Goal: Download file/media

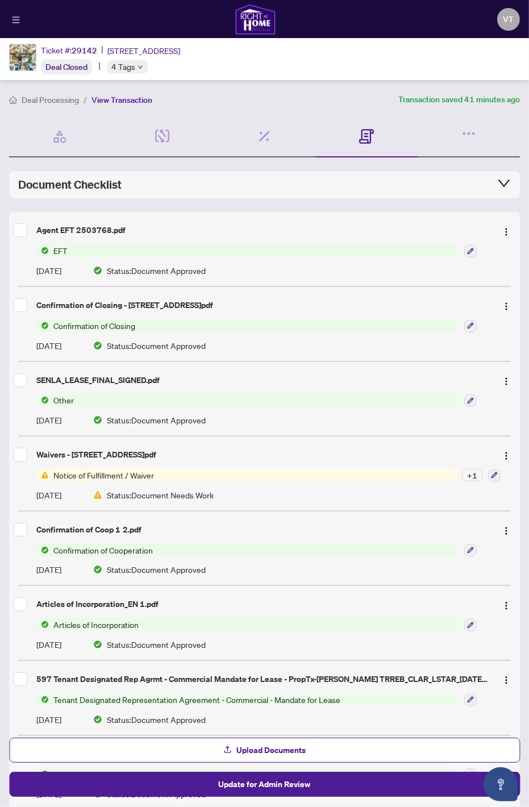
click at [258, 254] on span "EFT" at bounding box center [247, 250] width 422 height 13
click at [300, 221] on div "Agent EFT 2503768.pdf" at bounding box center [265, 230] width 502 height 18
click at [297, 224] on div "Agent EFT 2503768.pdf" at bounding box center [262, 230] width 452 height 13
click at [274, 245] on span "EFT" at bounding box center [247, 250] width 422 height 13
click at [120, 224] on div "Agent EFT 2503768.pdf" at bounding box center [262, 230] width 452 height 13
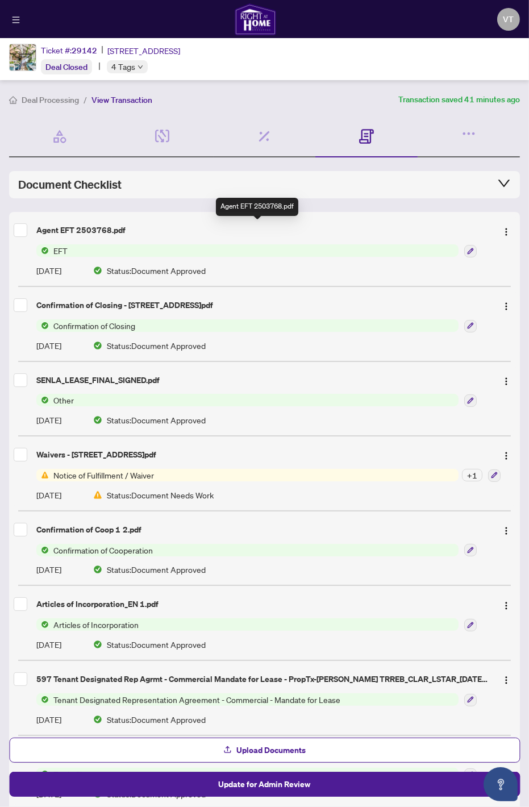
click at [88, 230] on div "Agent EFT 2503768.pdf" at bounding box center [262, 230] width 452 height 13
click at [23, 227] on div "Agent EFT 2503768.pdf" at bounding box center [265, 230] width 502 height 18
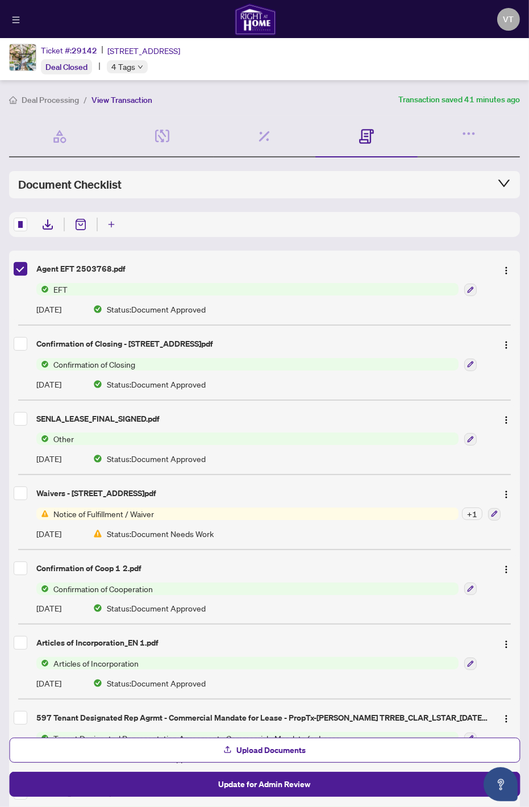
click at [9, 264] on div "Agent EFT 2503768.pdf EFT [DATE] Status: Document Approved" at bounding box center [264, 287] width 511 height 65
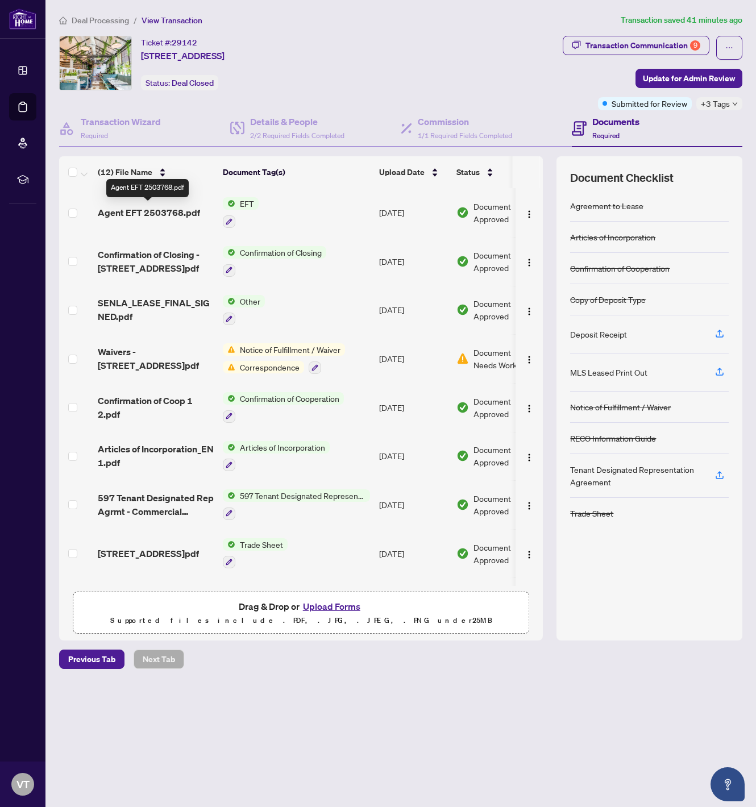
click at [154, 208] on span "Agent EFT 2503768.pdf" at bounding box center [149, 213] width 102 height 14
